Goal: Task Accomplishment & Management: Complete application form

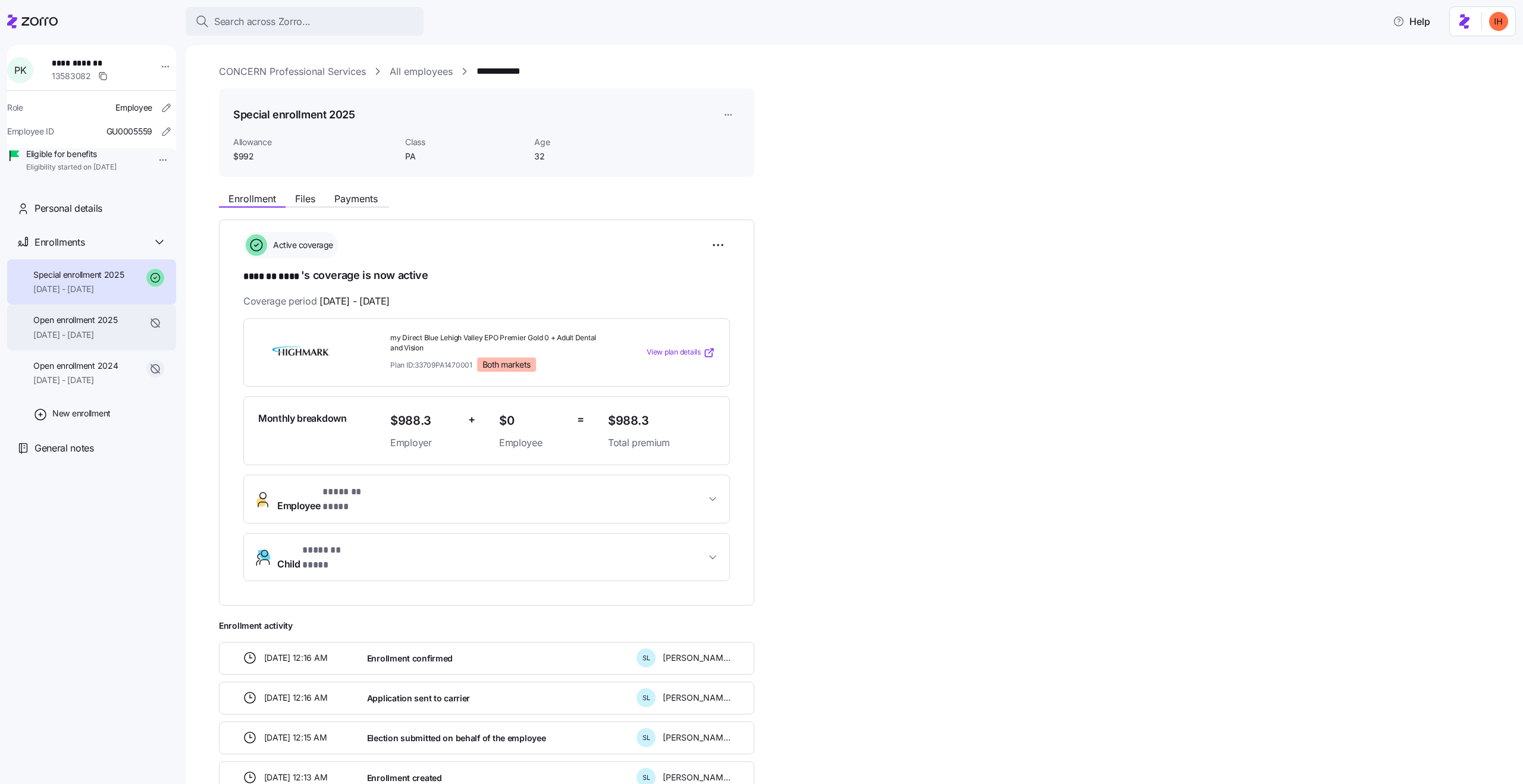
click at [98, 341] on span "[DATE] - [DATE]" at bounding box center [76, 335] width 84 height 12
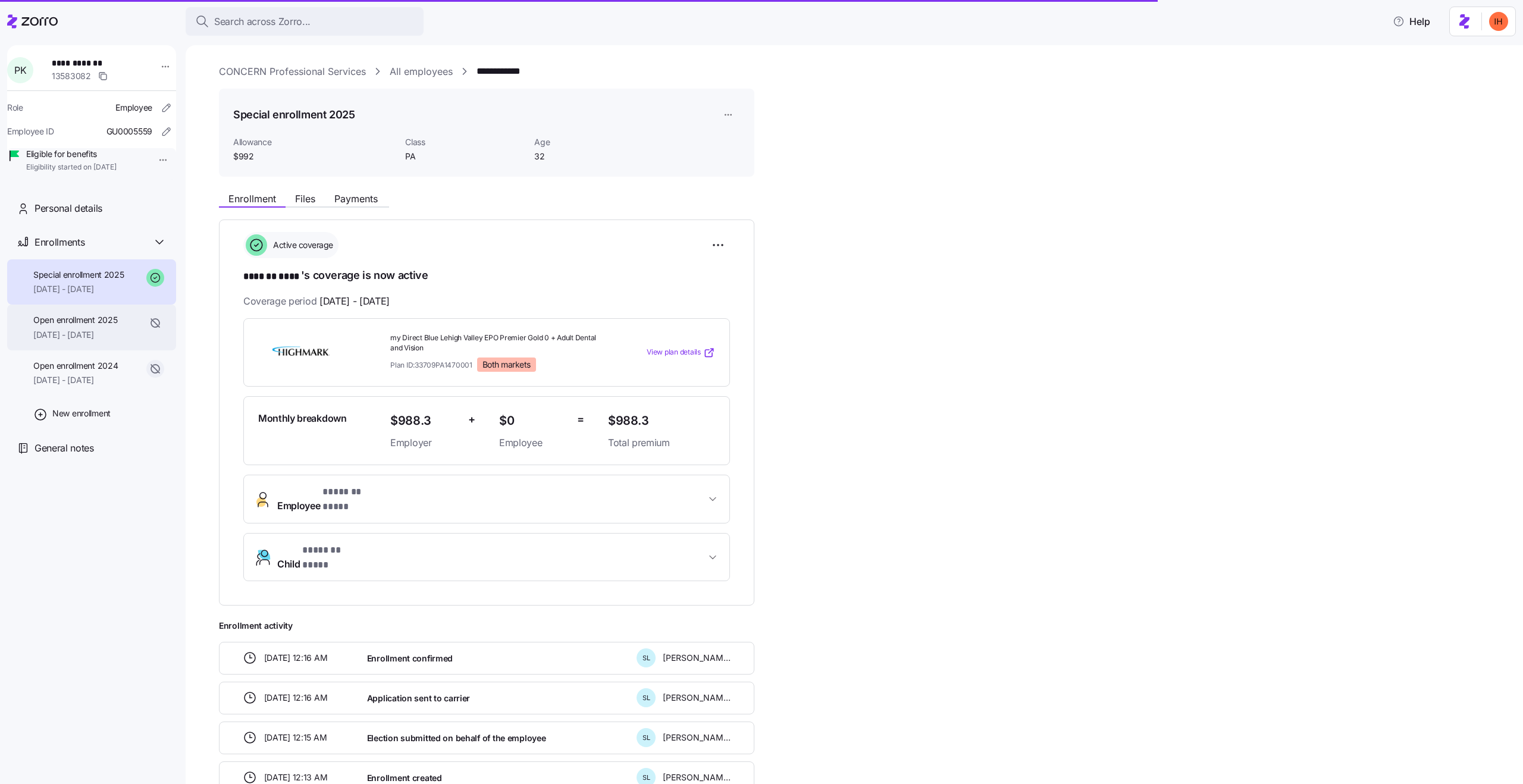
click at [106, 326] on span "Open enrollment 2025" at bounding box center [76, 320] width 84 height 12
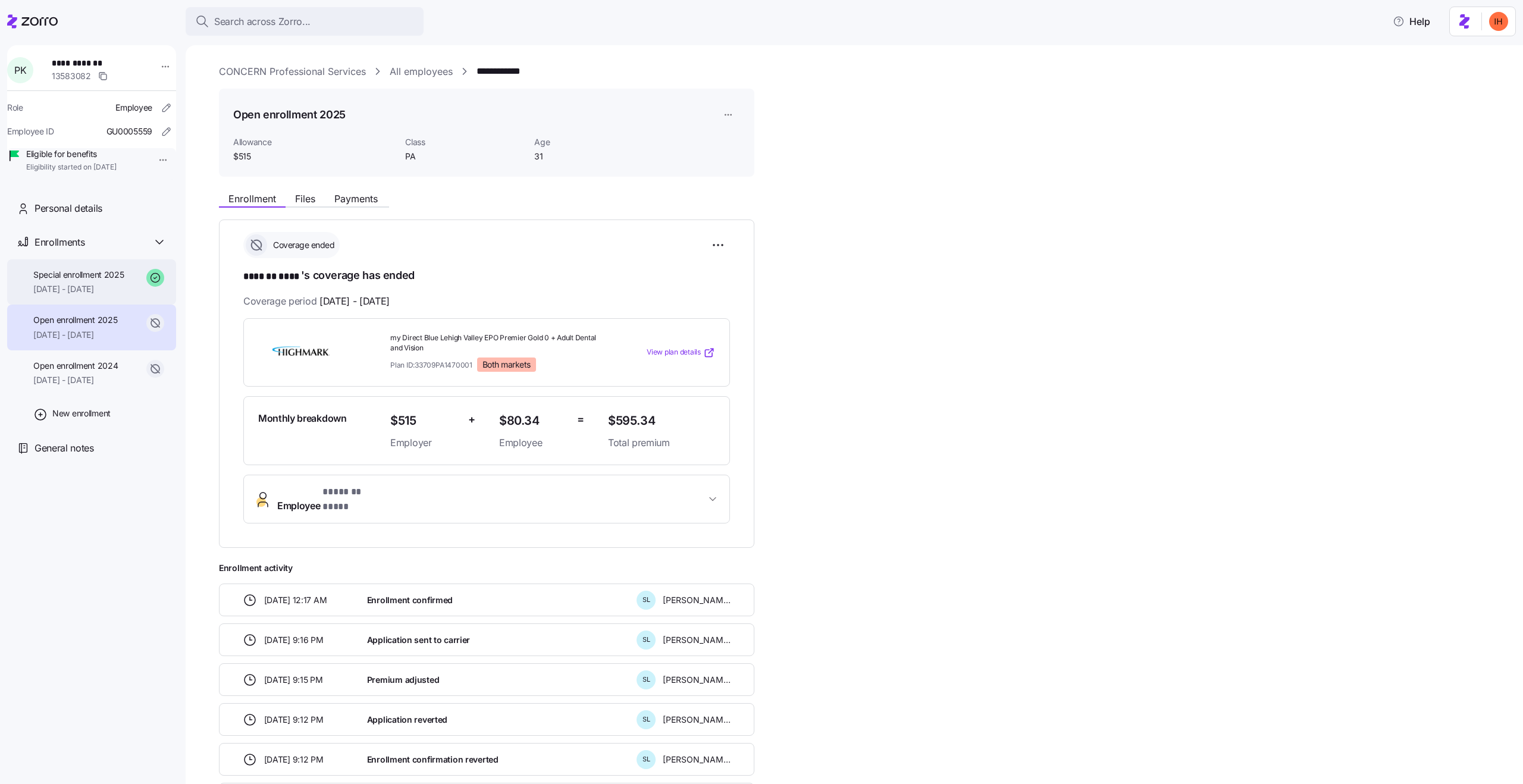
click at [99, 295] on span "[DATE] - [DATE]" at bounding box center [79, 289] width 91 height 12
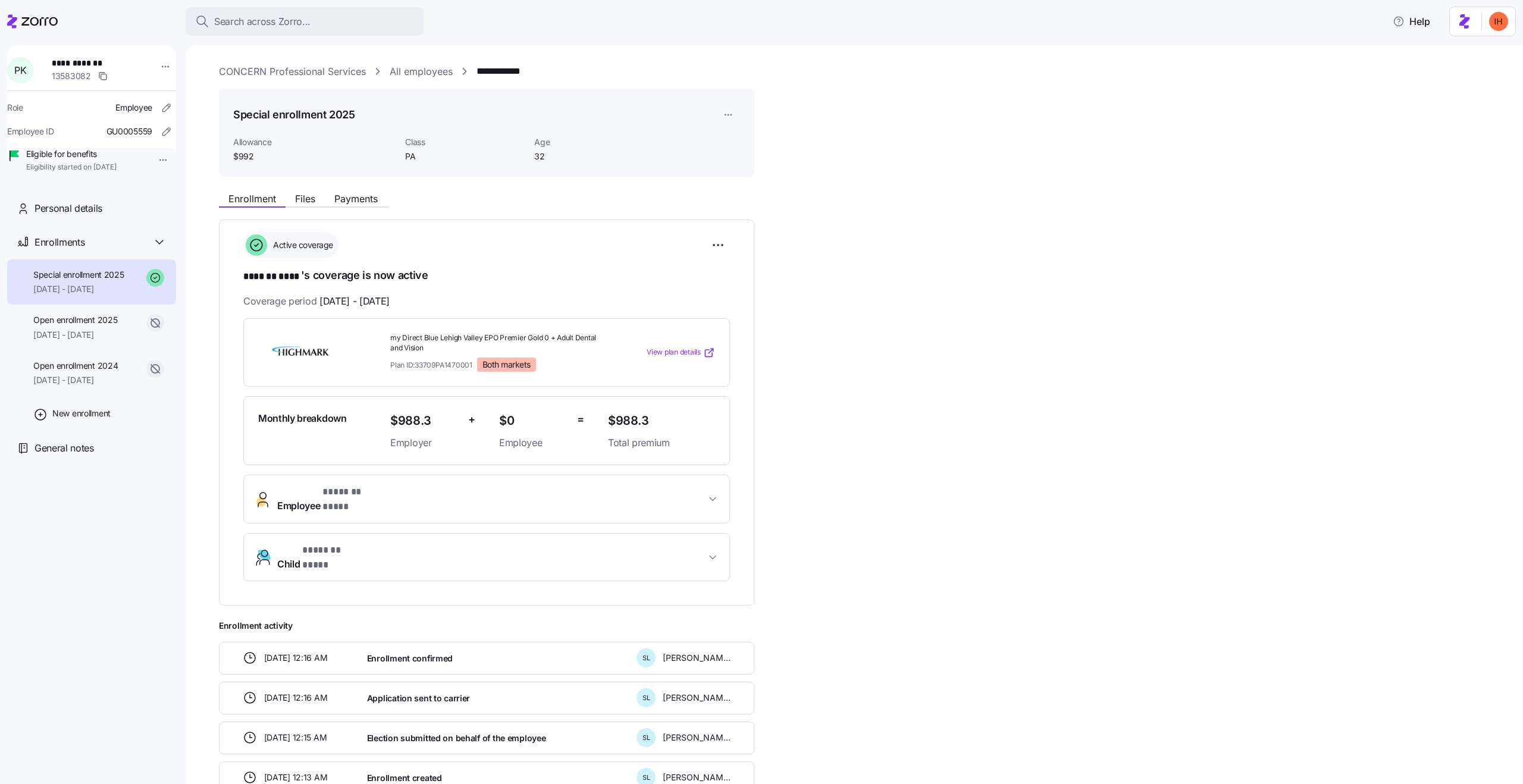
click at [729, 114] on html "**********" at bounding box center [761, 388] width 1523 height 777
click at [758, 146] on div "Edit enrollment record" at bounding box center [768, 144] width 85 height 13
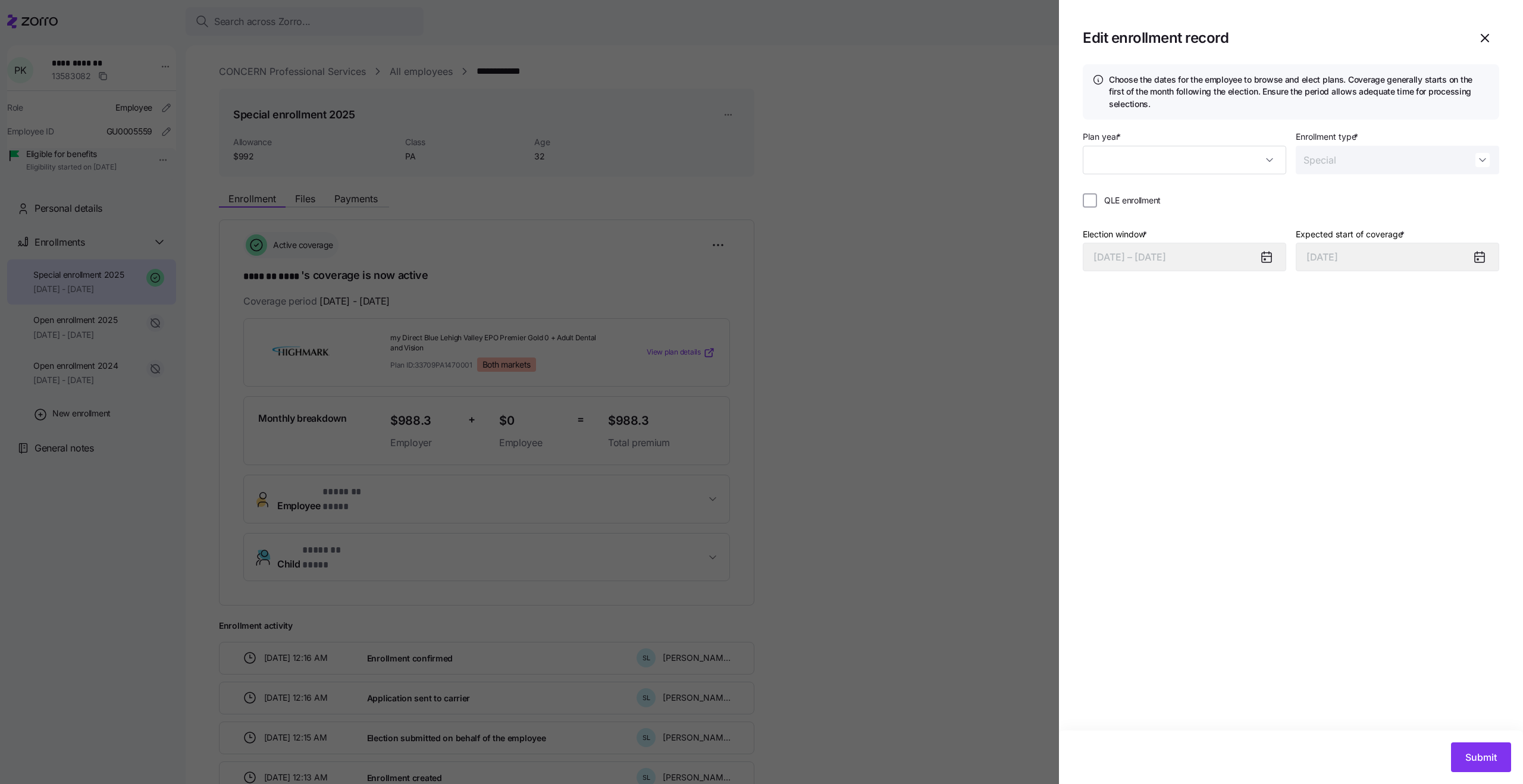
type input "2025"
click at [1098, 203] on label "QLE enrollment" at bounding box center [1129, 200] width 64 height 12
click at [1097, 203] on input "QLE enrollment" at bounding box center [1090, 200] width 14 height 14
checkbox input "true"
type input "[DATE]"
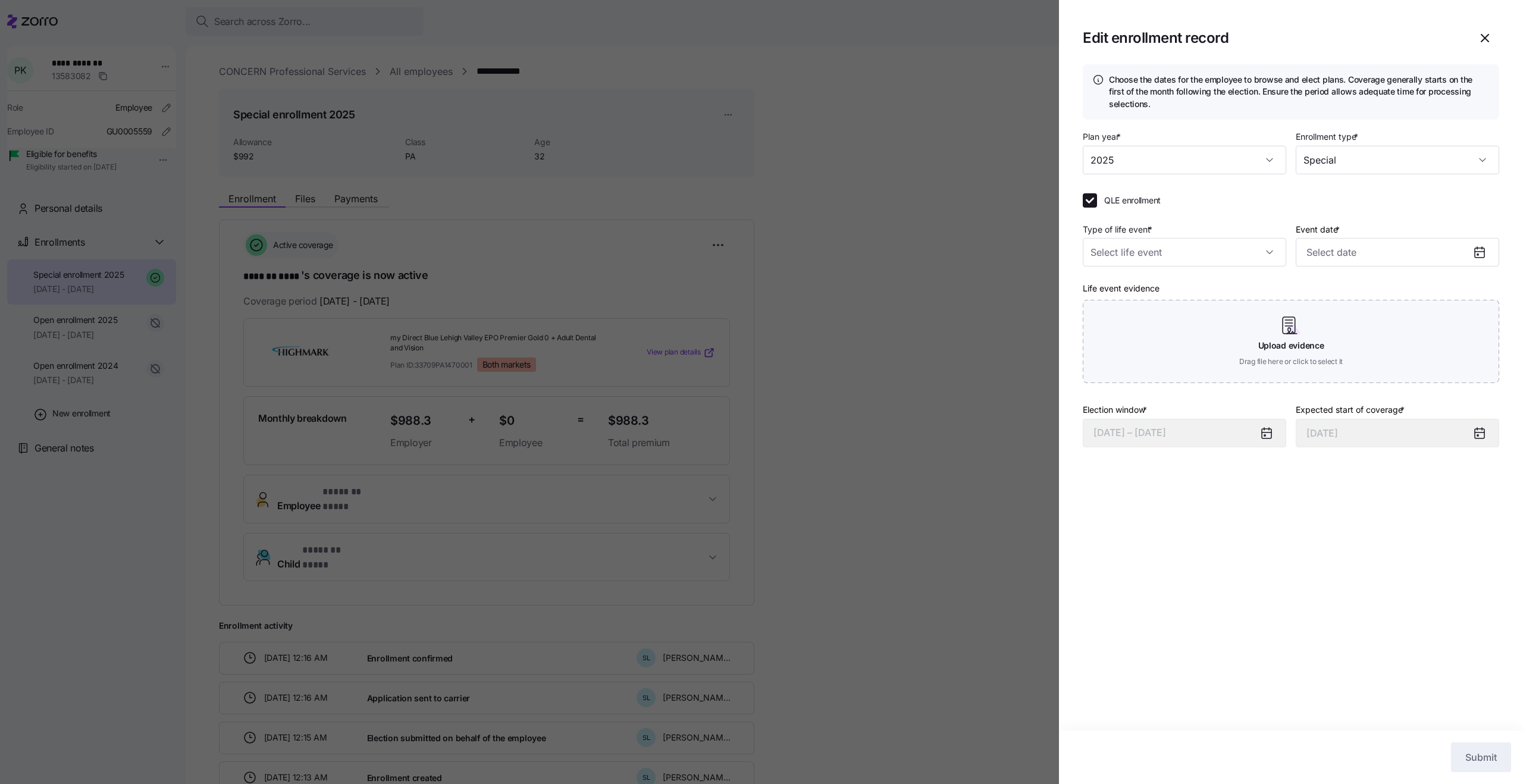
click at [1098, 203] on label "QLE enrollment" at bounding box center [1129, 200] width 64 height 12
click at [1097, 203] on input "QLE enrollment" at bounding box center [1090, 200] width 14 height 14
checkbox input "false"
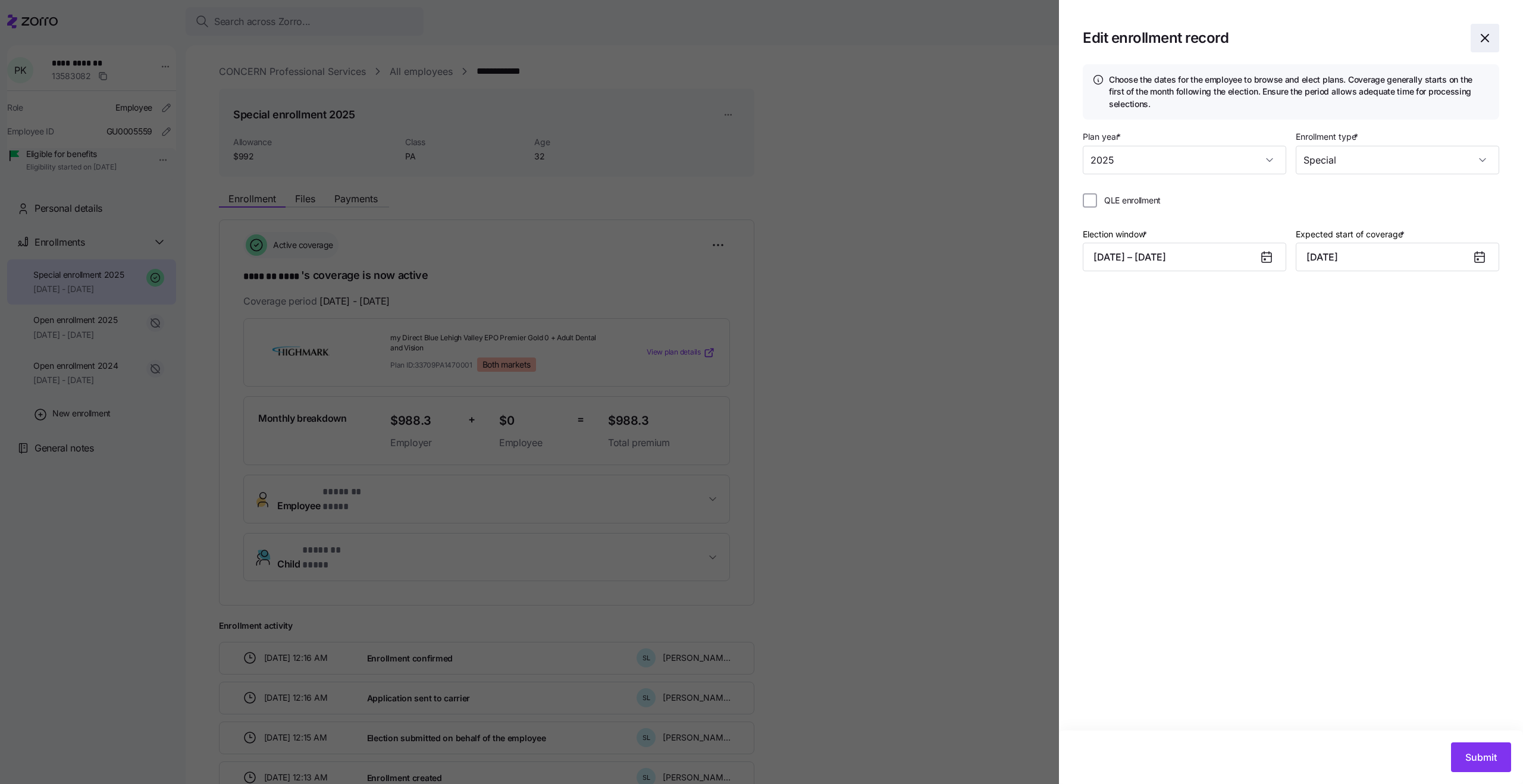
click at [1493, 37] on span "button" at bounding box center [1486, 38] width 28 height 28
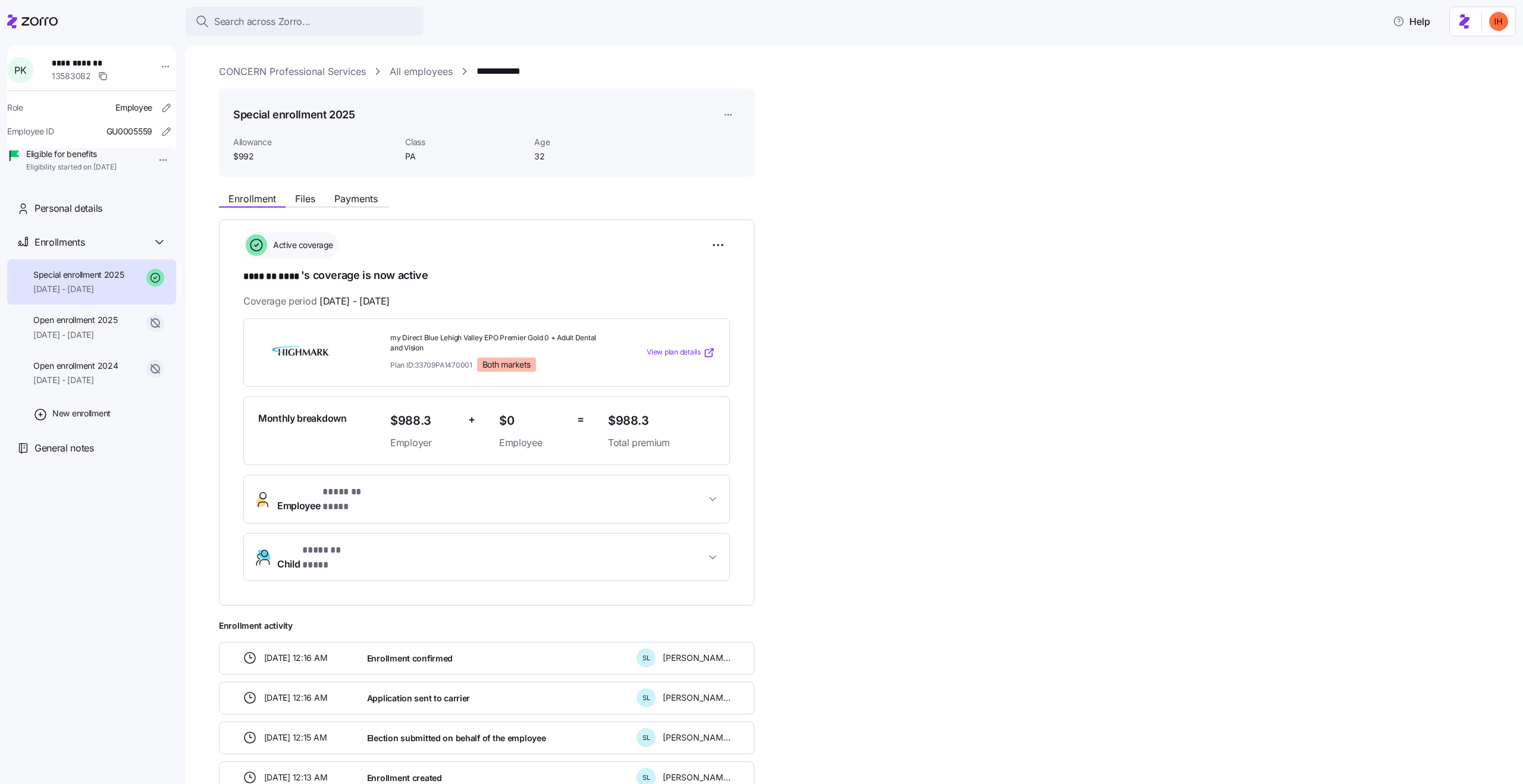
click at [1074, 318] on div "**********" at bounding box center [862, 490] width 1288 height 607
click at [726, 111] on html "**********" at bounding box center [761, 388] width 1523 height 777
click at [741, 141] on div "Edit enrollment record" at bounding box center [768, 144] width 85 height 13
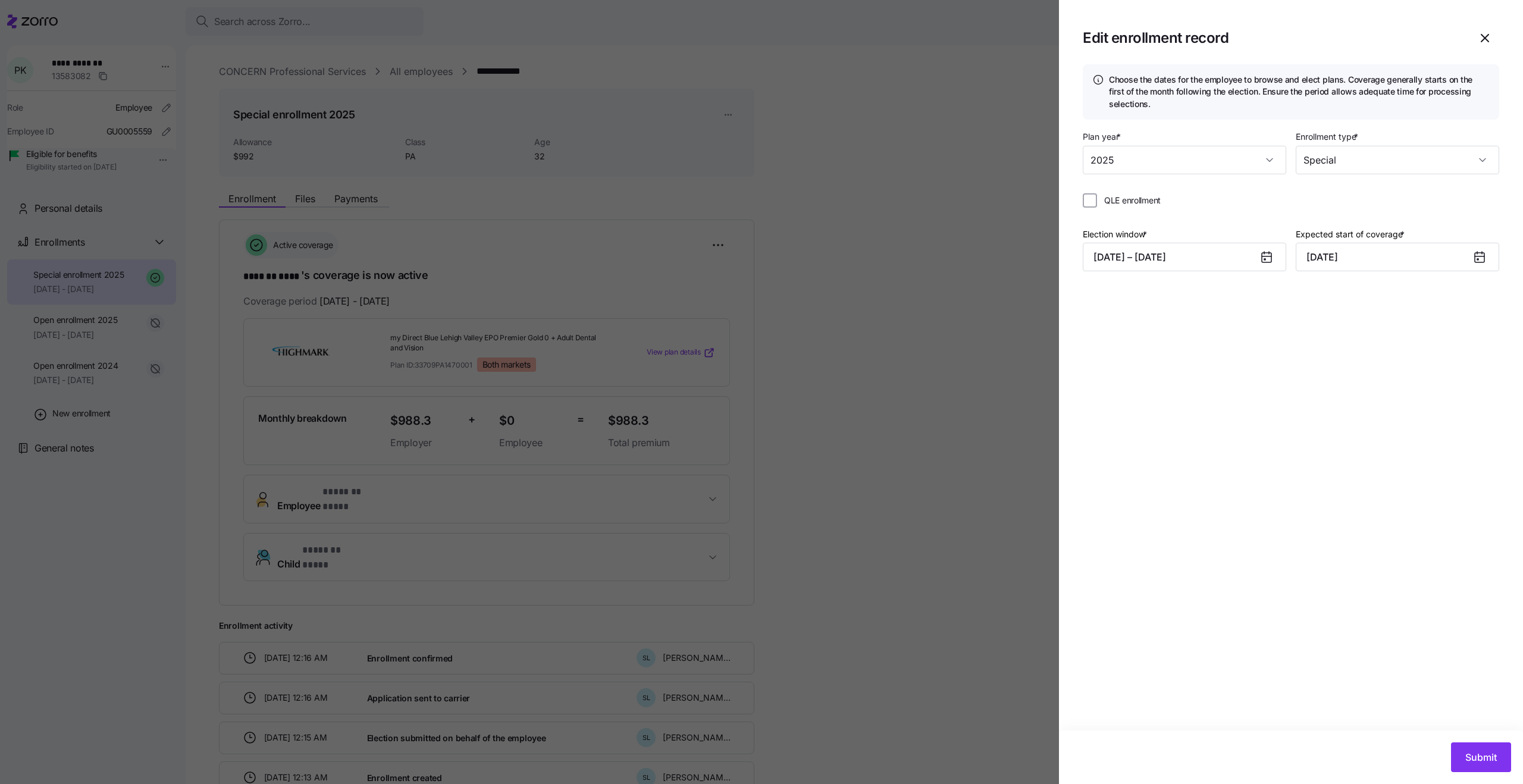
click at [1109, 200] on span "QLE enrollment" at bounding box center [1133, 200] width 56 height 12
click at [1097, 200] on input "QLE enrollment" at bounding box center [1090, 200] width 14 height 14
checkbox input "true"
type input "[DATE]"
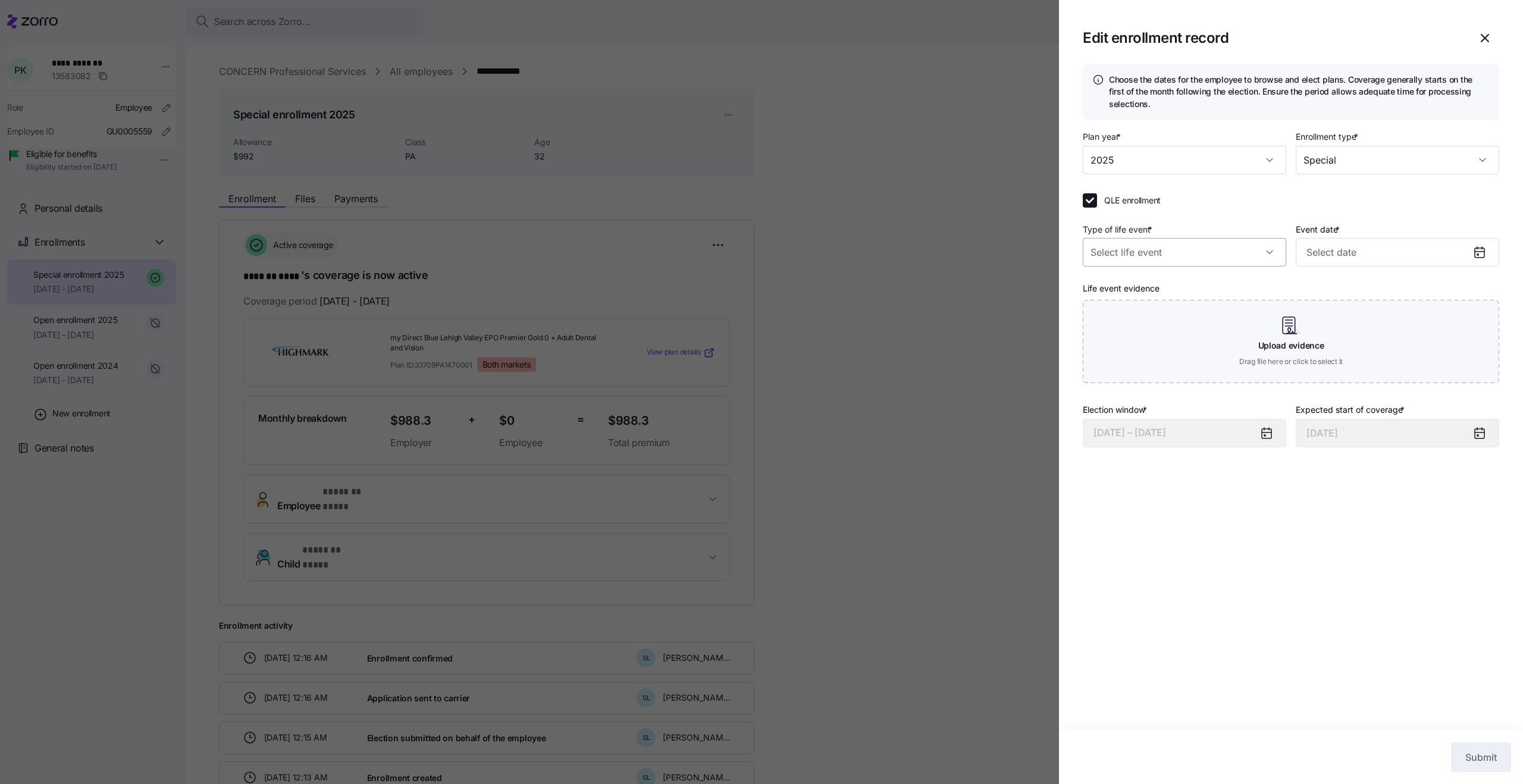
click at [1147, 266] on input "Type of life event *" at bounding box center [1185, 251] width 204 height 28
click at [1141, 288] on div "Birth or new dependent" at bounding box center [1184, 295] width 194 height 25
type input "Birth or new dependent"
click at [1345, 250] on input "Event date *" at bounding box center [1398, 251] width 204 height 28
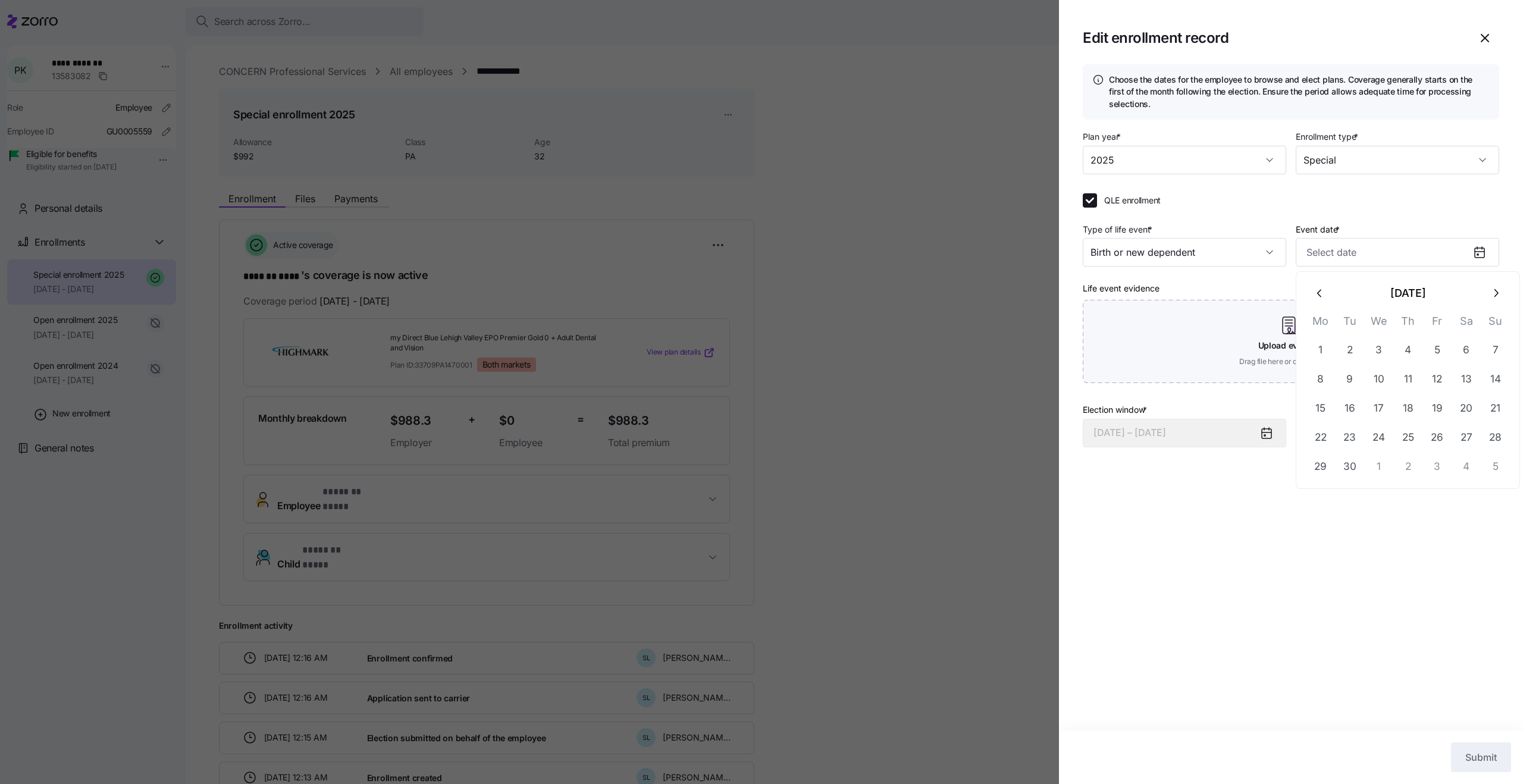
click at [1317, 297] on icon "button" at bounding box center [1321, 294] width 13 height 13
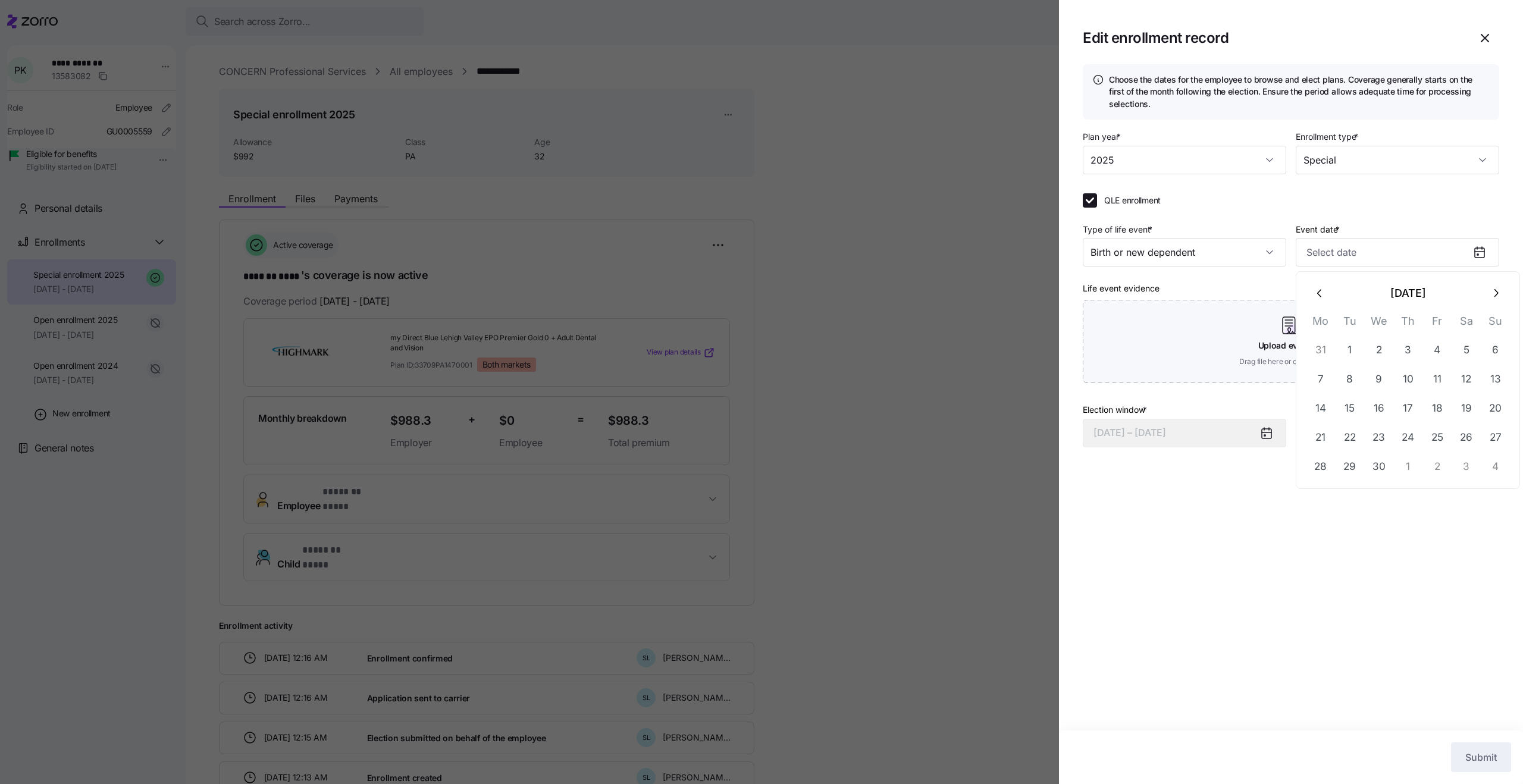
click at [1317, 297] on icon "button" at bounding box center [1321, 294] width 13 height 13
click at [1491, 380] on button "12" at bounding box center [1495, 379] width 28 height 28
type input "[DATE]"
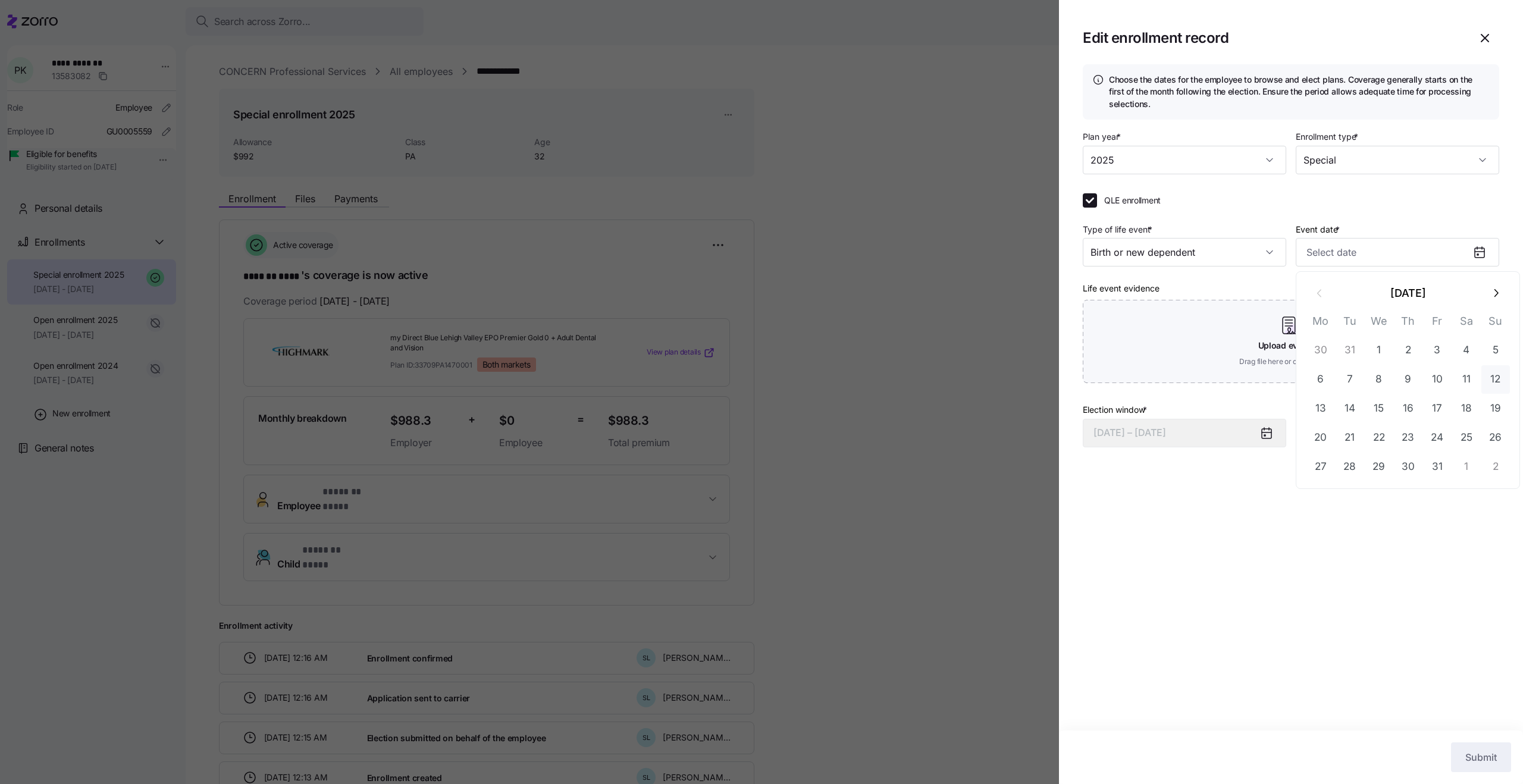
type input "[DATE]"
click at [1479, 763] on span "Submit" at bounding box center [1482, 758] width 32 height 14
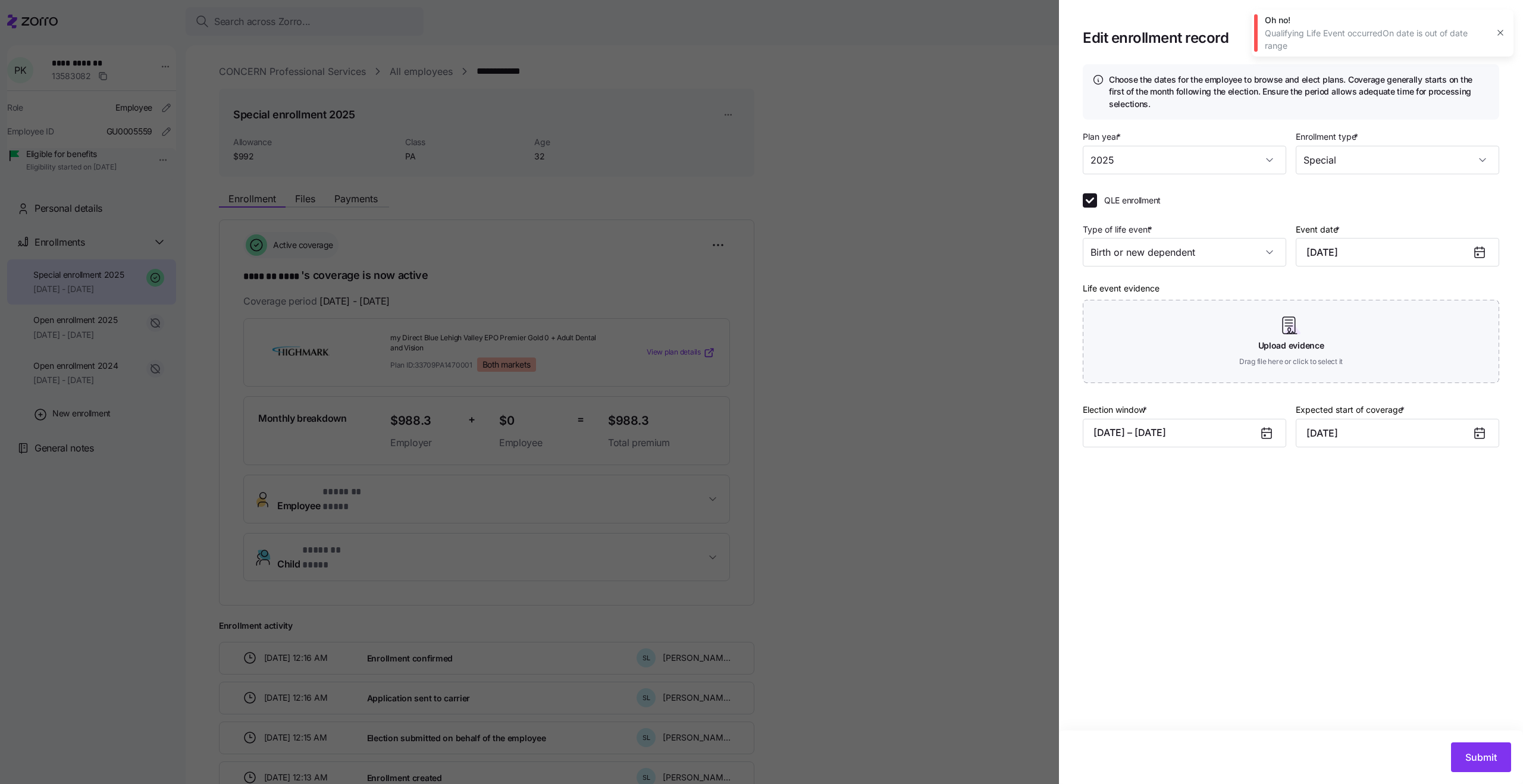
click at [1504, 34] on icon "button" at bounding box center [1501, 33] width 9 height 9
click at [1490, 36] on icon "button" at bounding box center [1486, 38] width 14 height 14
